Goal: Task Accomplishment & Management: Manage account settings

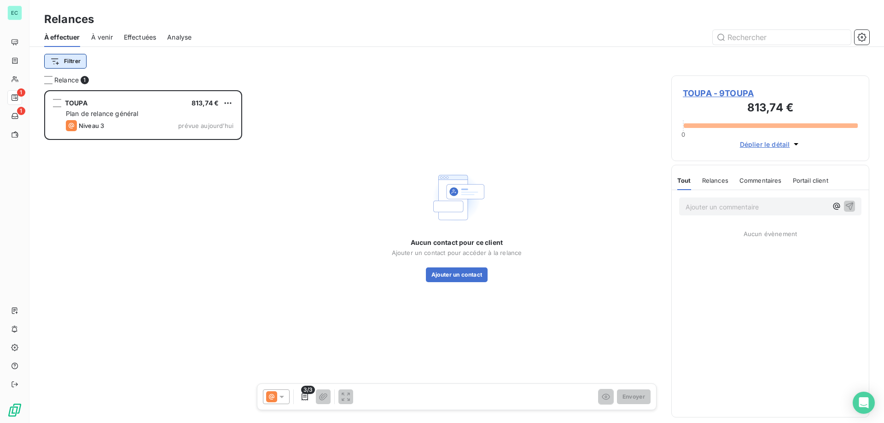
scroll to position [326, 191]
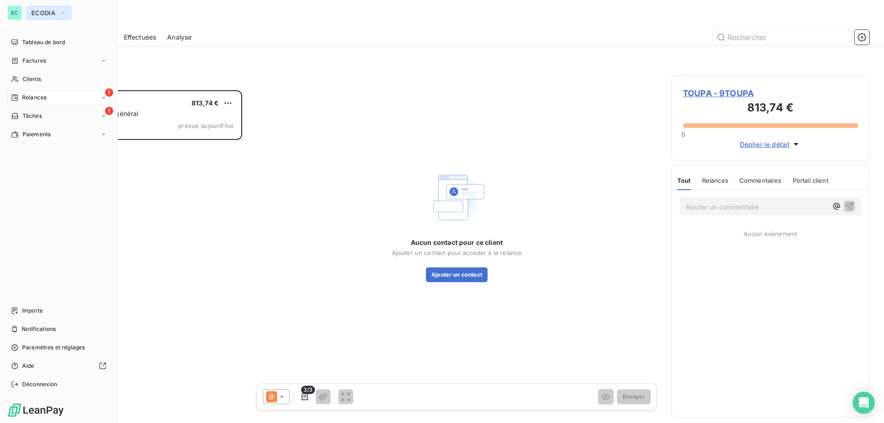
click at [34, 9] on span "ECODIA" at bounding box center [43, 12] width 24 height 7
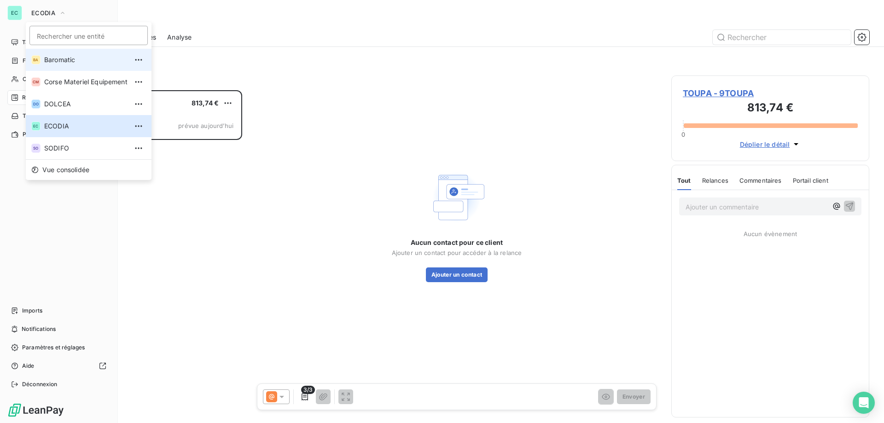
click at [63, 66] on li "BA Baromatic" at bounding box center [89, 60] width 126 height 22
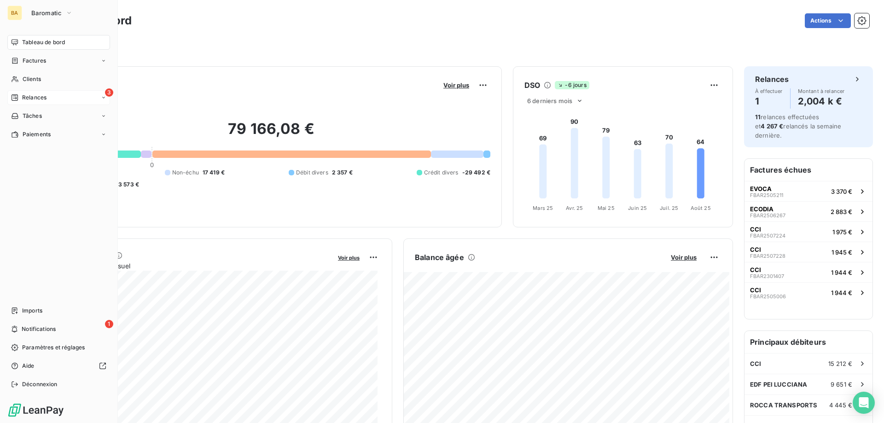
click at [41, 96] on span "Relances" at bounding box center [34, 97] width 24 height 8
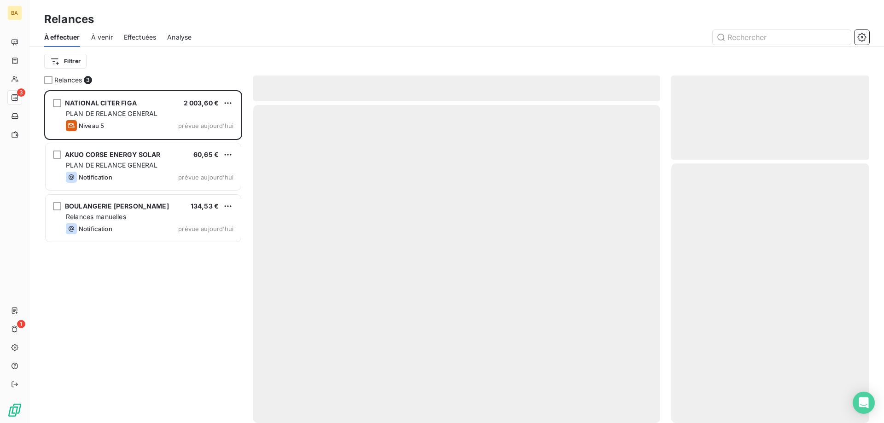
scroll to position [326, 191]
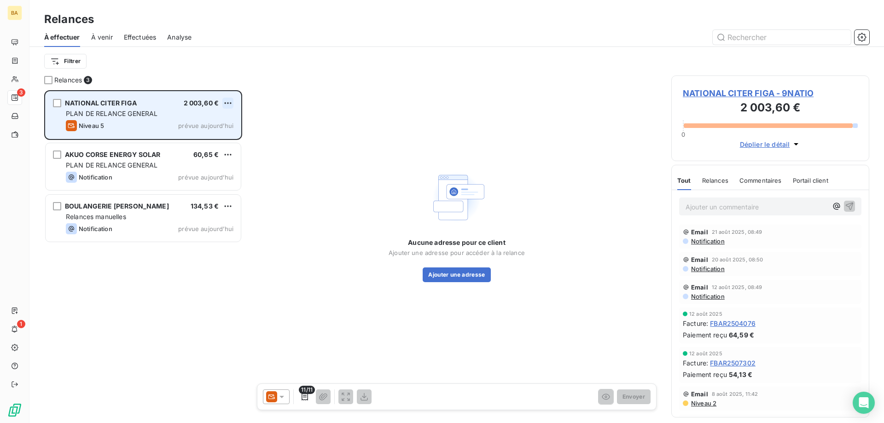
click at [226, 103] on html "BA 3 1 Relances À effectuer À venir Effectuées Analyse Filtrer Relances 3 NATIO…" at bounding box center [442, 211] width 884 height 423
click at [193, 142] on div "Passer cette action" at bounding box center [188, 138] width 82 height 15
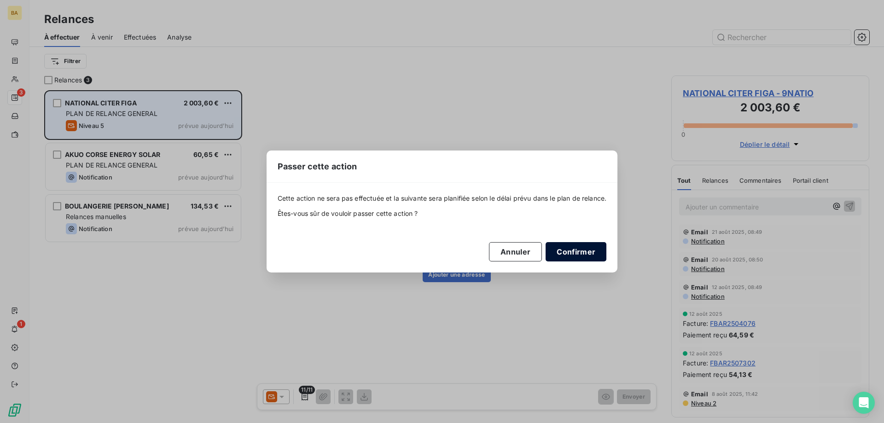
click at [587, 254] on button "Confirmer" at bounding box center [575, 251] width 61 height 19
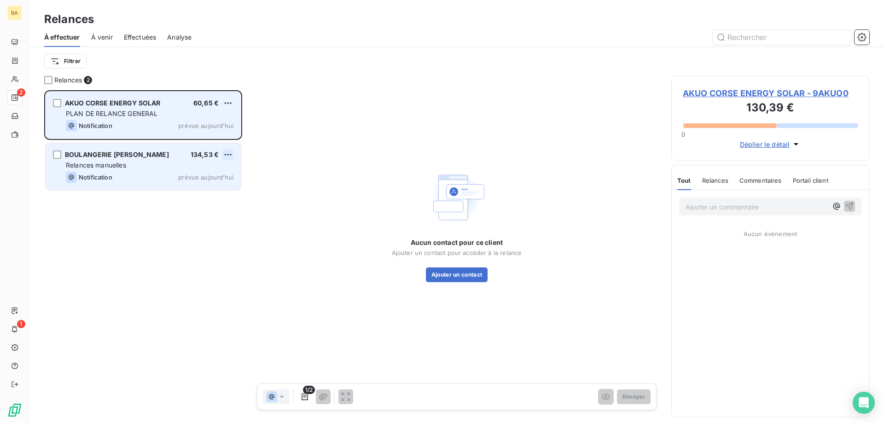
click at [227, 152] on html "BA 2 1 Relances À effectuer À venir Effectuées Analyse Filtrer Relances 2 AKUO …" at bounding box center [442, 211] width 884 height 423
click at [169, 188] on div "Passer cette action" at bounding box center [188, 189] width 82 height 15
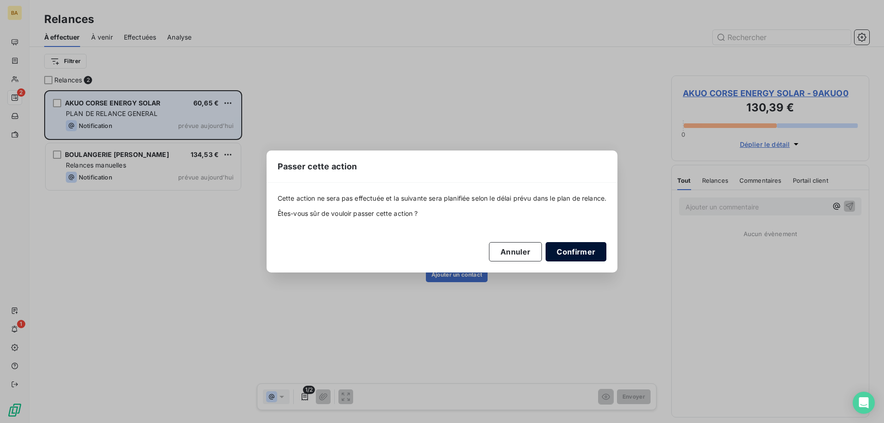
click at [589, 255] on button "Confirmer" at bounding box center [575, 251] width 61 height 19
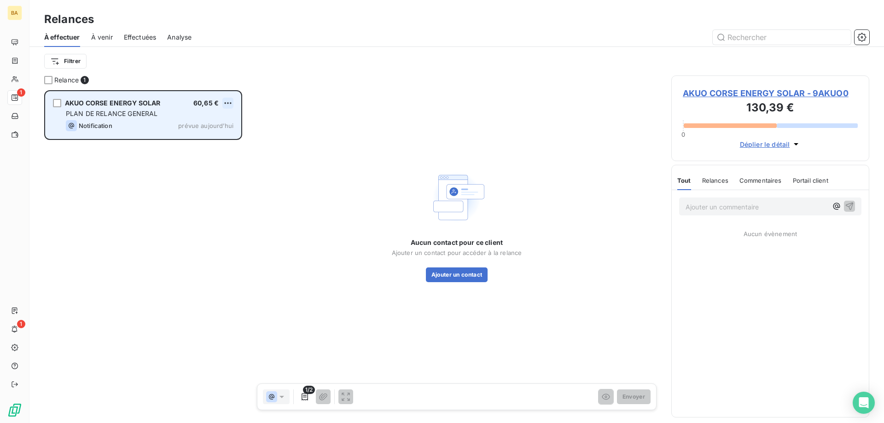
click at [232, 100] on html "BA 1 1 Relances À effectuer À venir Effectuées Analyse Filtrer Relance 1 AKUO C…" at bounding box center [442, 211] width 884 height 423
click at [188, 141] on div "Passer cette action" at bounding box center [188, 138] width 82 height 15
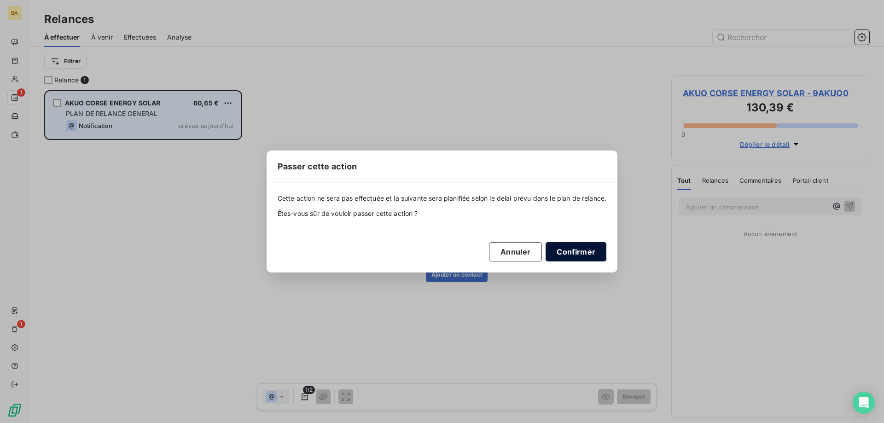
click at [584, 260] on button "Confirmer" at bounding box center [575, 251] width 61 height 19
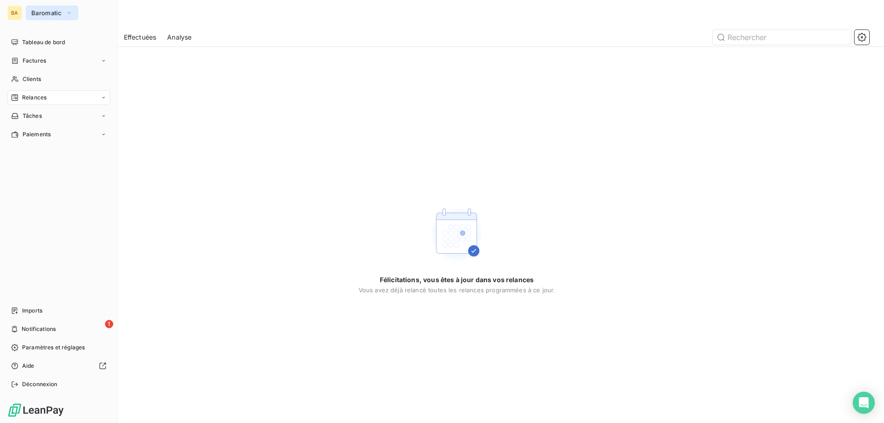
click at [60, 14] on span "Baromatic" at bounding box center [46, 12] width 30 height 7
